Goal: Transaction & Acquisition: Purchase product/service

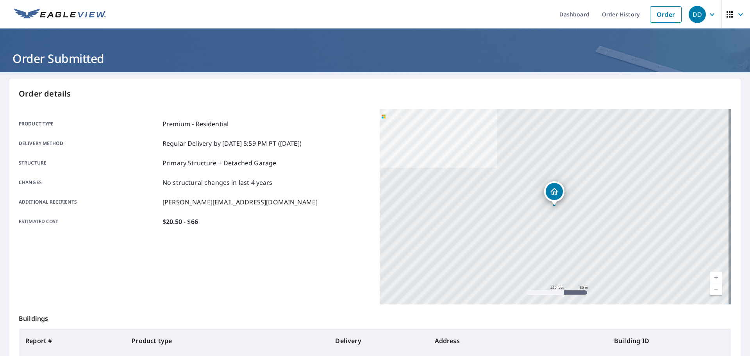
scroll to position [78, 0]
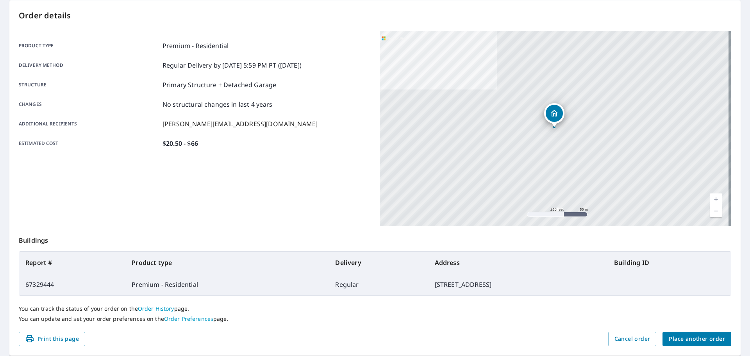
click at [679, 340] on span "Place another order" at bounding box center [697, 339] width 56 height 10
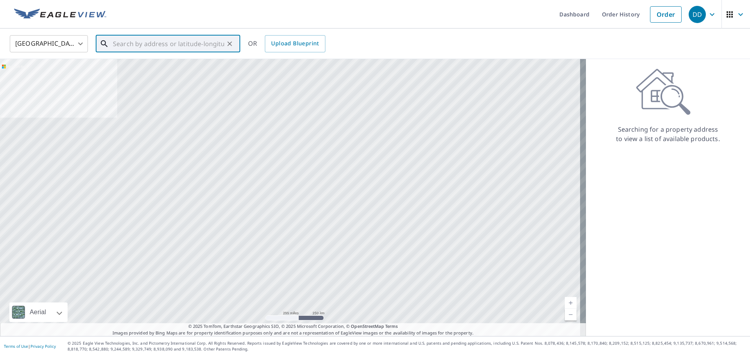
click at [165, 44] on input "text" at bounding box center [168, 44] width 111 height 22
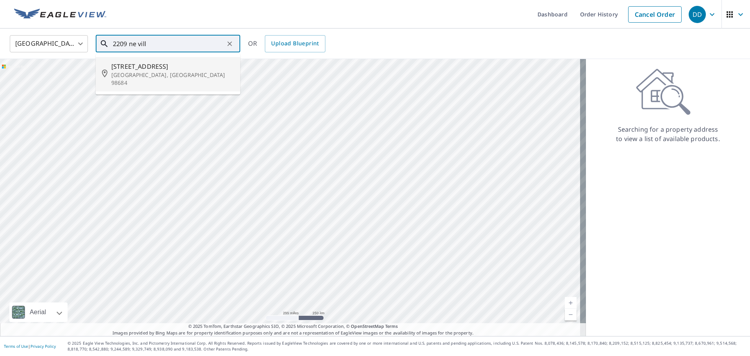
click at [178, 72] on p "[GEOGRAPHIC_DATA], [GEOGRAPHIC_DATA] 98684" at bounding box center [172, 79] width 123 height 16
type input "[STREET_ADDRESS][PERSON_NAME]"
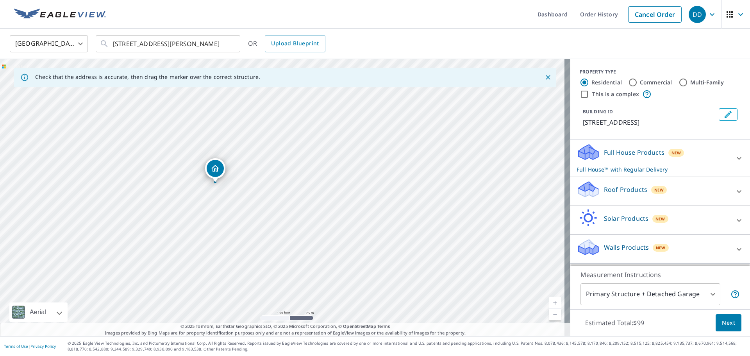
click at [628, 194] on p "Roof Products" at bounding box center [625, 189] width 43 height 9
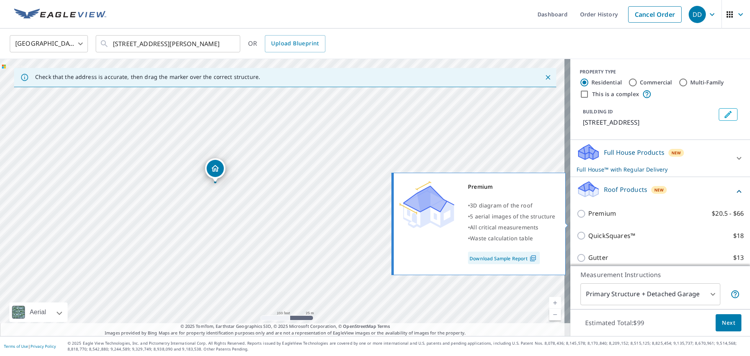
click at [596, 218] on p "Premium" at bounding box center [602, 214] width 28 height 10
click at [588, 218] on input "Premium $20.5 - $66" at bounding box center [583, 213] width 12 height 9
checkbox input "true"
checkbox input "false"
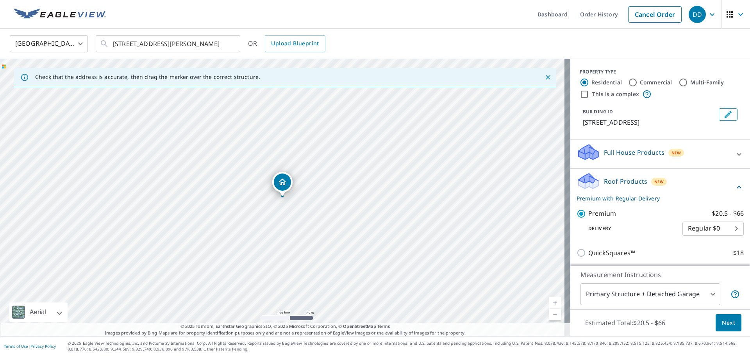
click at [722, 315] on button "Next" at bounding box center [729, 323] width 26 height 18
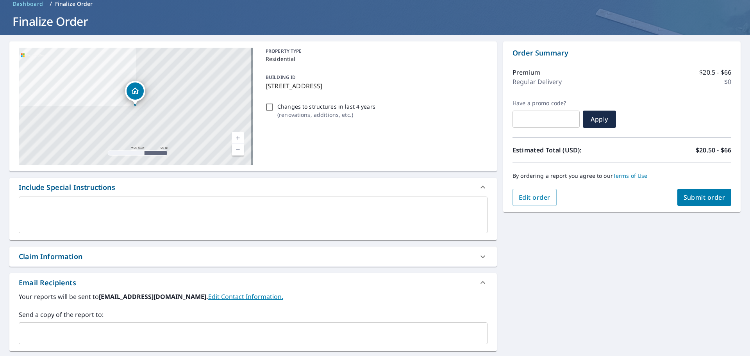
scroll to position [39, 0]
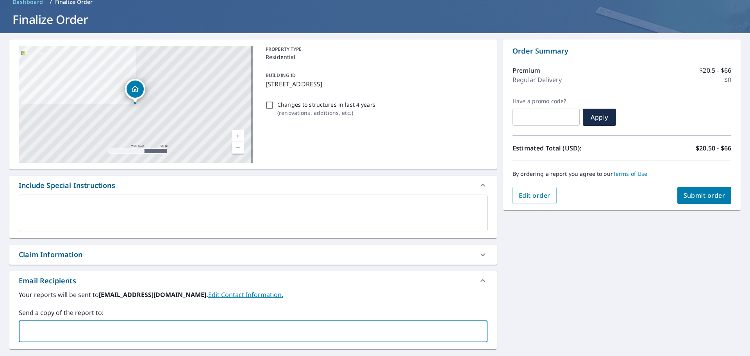
click at [119, 327] on input "text" at bounding box center [247, 331] width 450 height 15
type input "[PERSON_NAME][EMAIL_ADDRESS][DOMAIN_NAME]"
click at [709, 196] on span "Submit order" at bounding box center [705, 195] width 42 height 9
checkbox input "true"
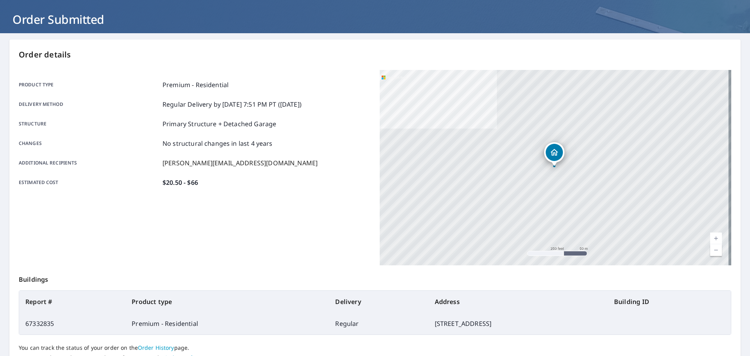
scroll to position [78, 0]
